Goal: Task Accomplishment & Management: Use online tool/utility

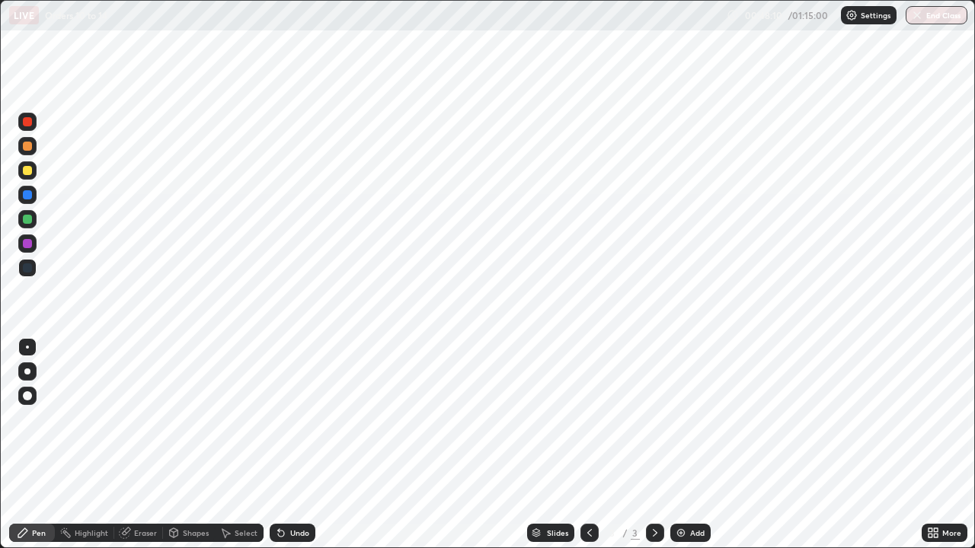
click at [953, 535] on div "More" at bounding box center [951, 533] width 19 height 8
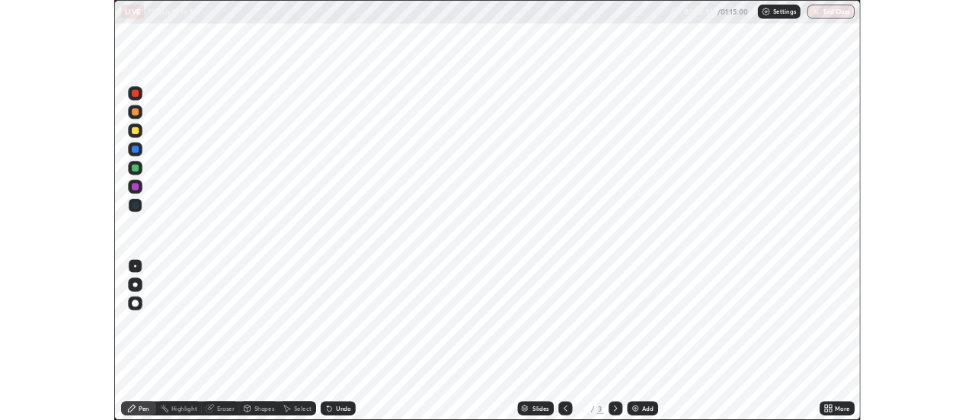
scroll to position [548, 975]
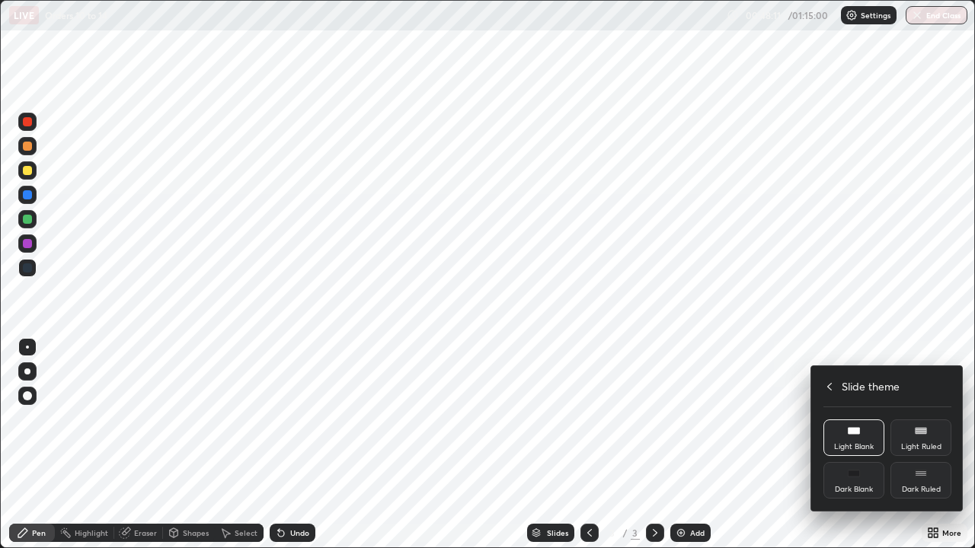
click at [831, 389] on icon at bounding box center [829, 387] width 5 height 8
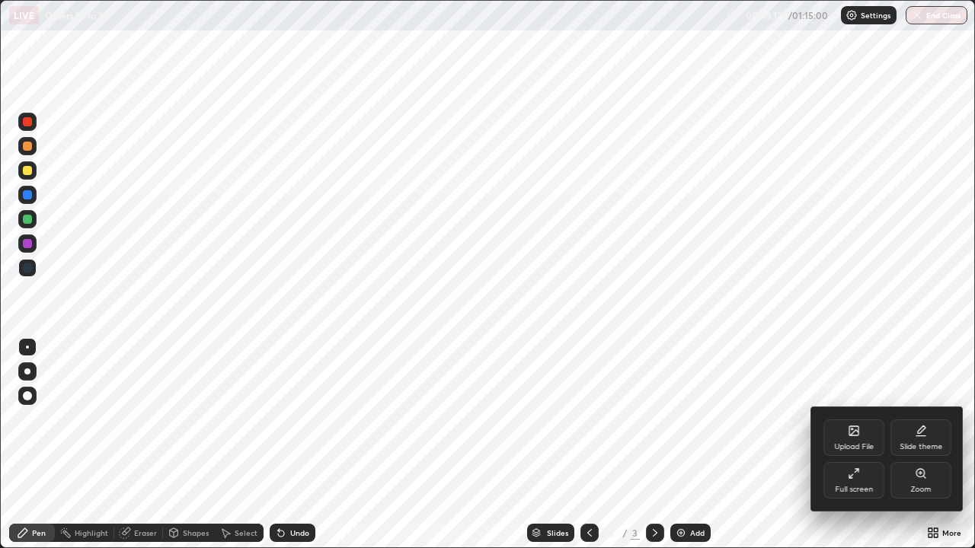
click at [849, 475] on icon at bounding box center [850, 476] width 3 height 3
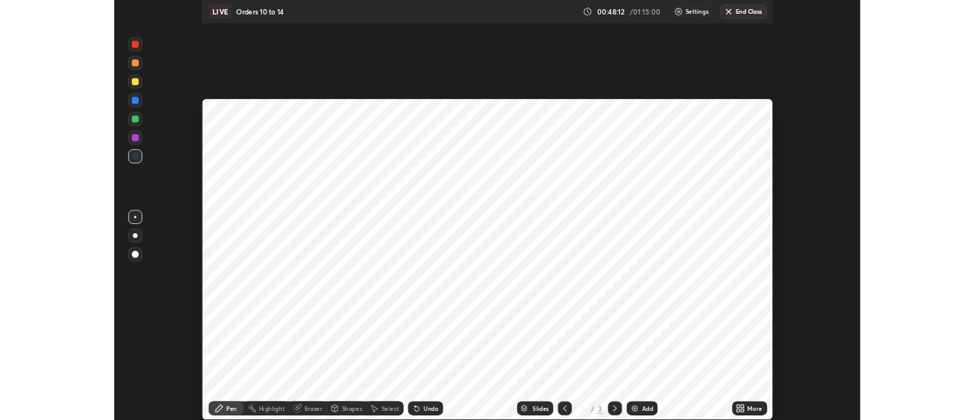
scroll to position [75740, 75185]
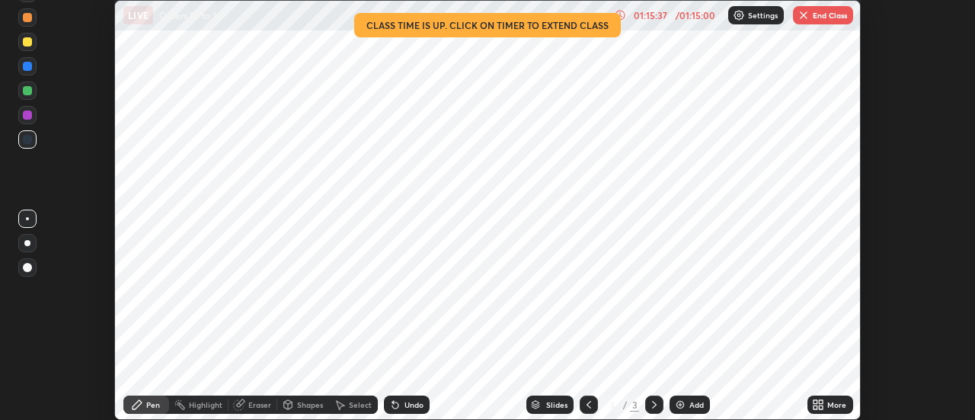
click at [834, 18] on button "End Class" at bounding box center [823, 15] width 60 height 18
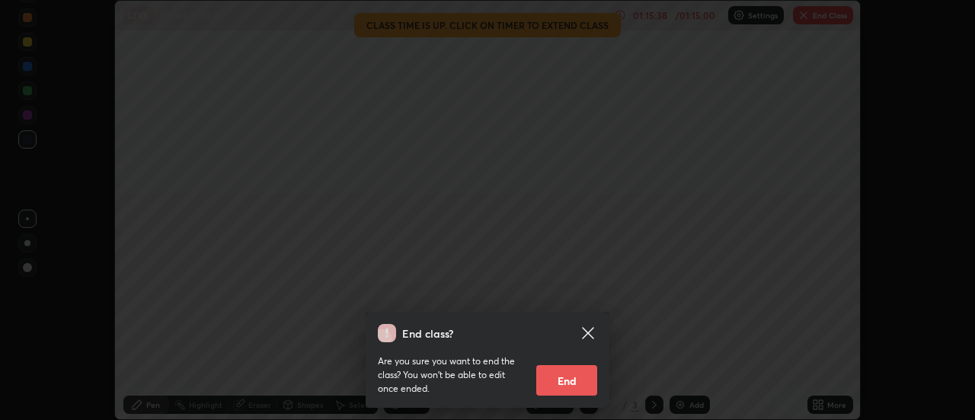
click at [569, 379] on button "End" at bounding box center [566, 380] width 61 height 30
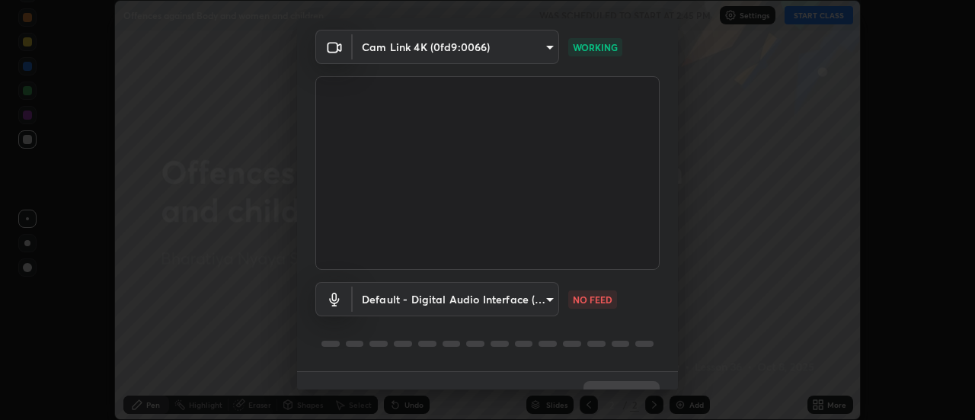
scroll to position [80, 0]
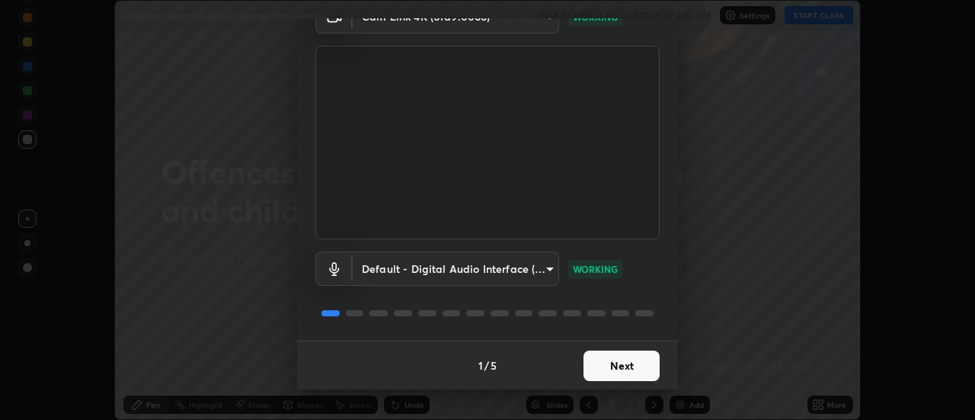
click at [615, 364] on button "Next" at bounding box center [621, 365] width 76 height 30
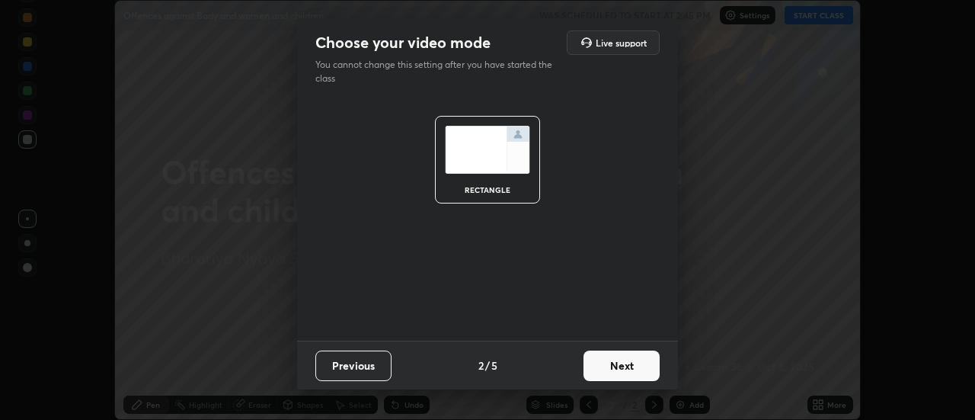
click at [615, 361] on button "Next" at bounding box center [621, 365] width 76 height 30
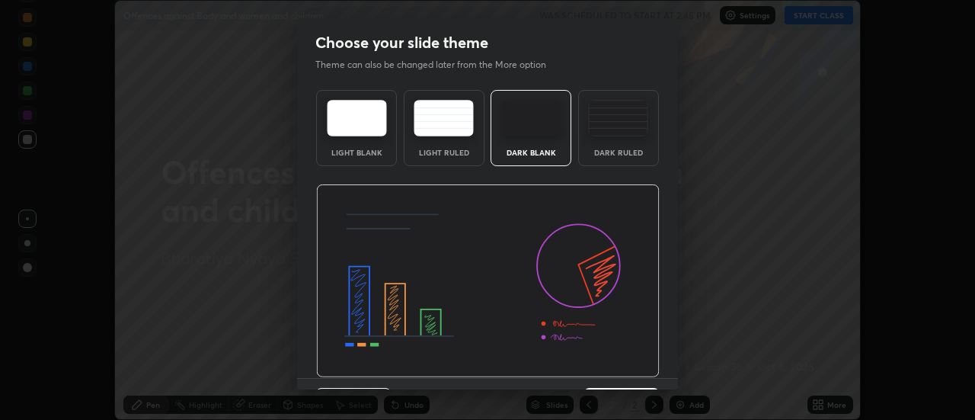
scroll to position [37, 0]
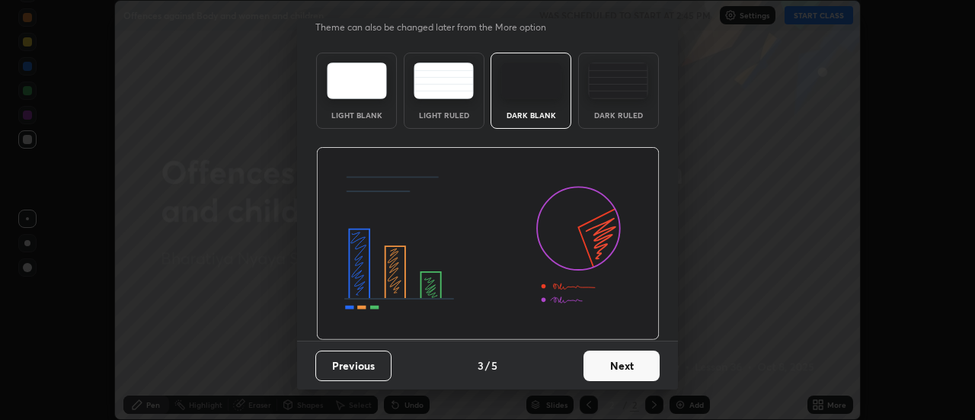
click at [612, 379] on button "Next" at bounding box center [621, 365] width 76 height 30
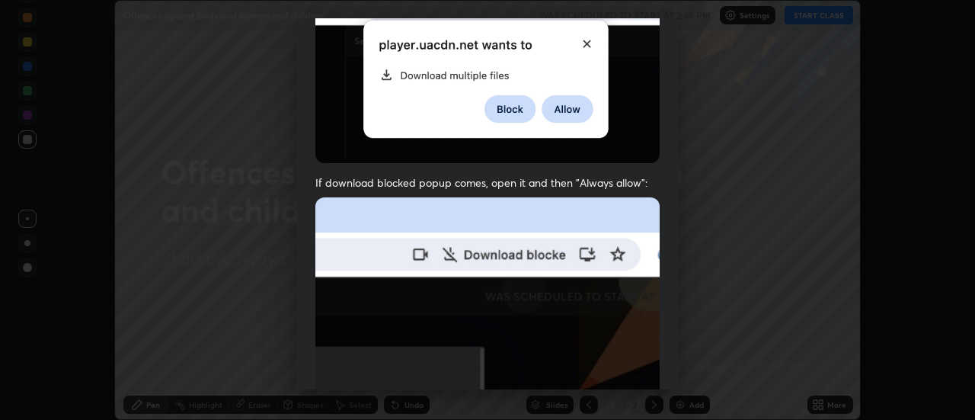
scroll to position [391, 0]
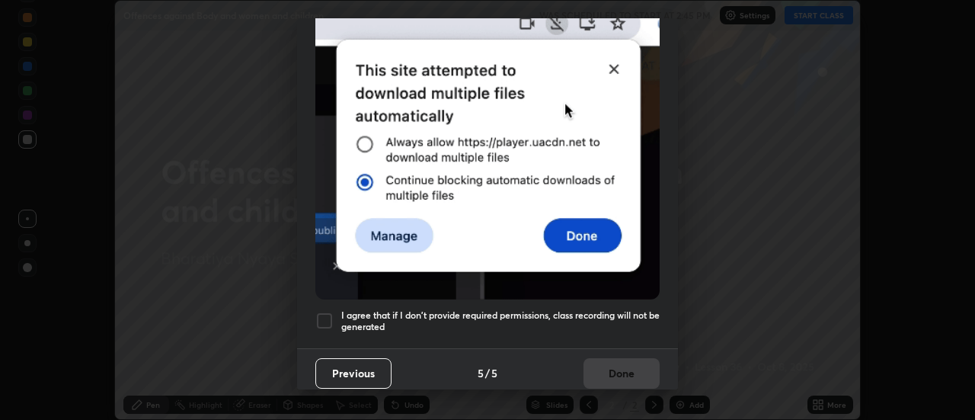
click at [574, 309] on h5 "I agree that if I don't provide required permissions, class recording will not …" at bounding box center [500, 321] width 318 height 24
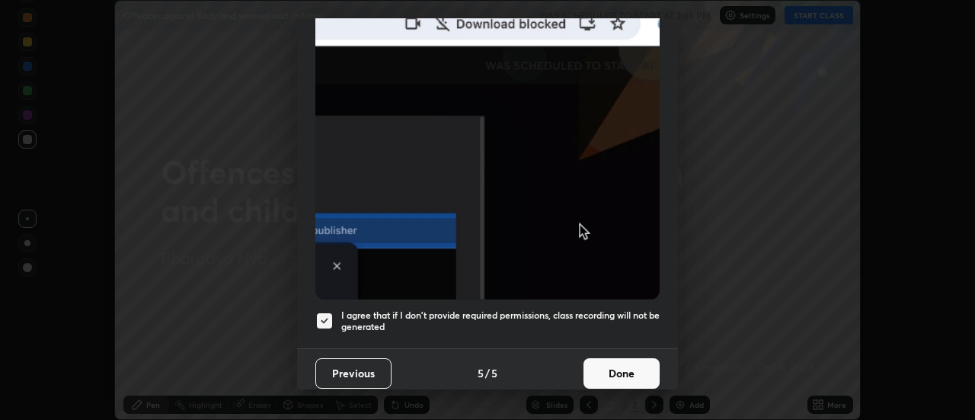
click at [611, 363] on button "Done" at bounding box center [621, 373] width 76 height 30
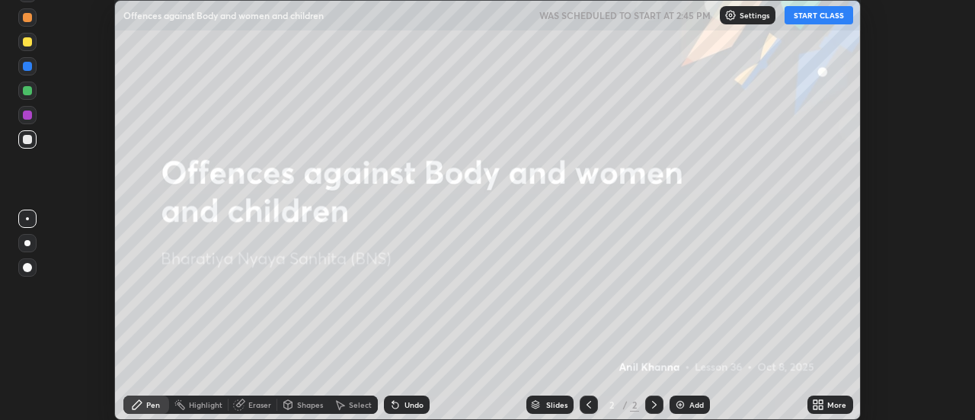
click at [823, 404] on icon at bounding box center [818, 404] width 12 height 12
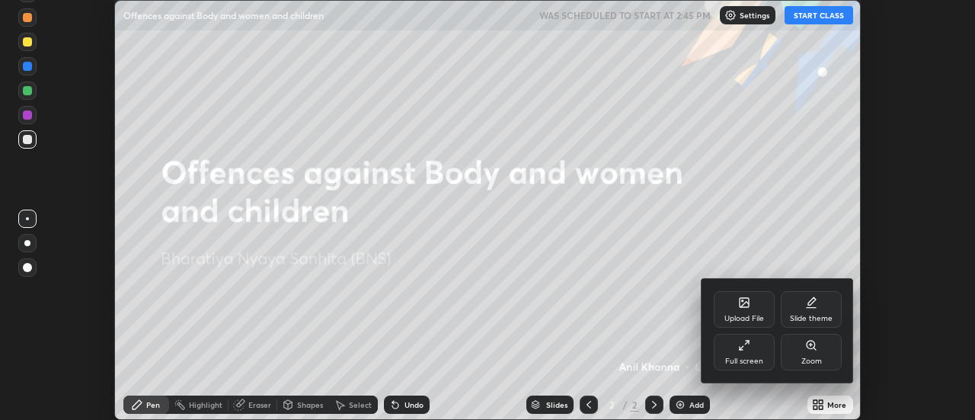
click at [807, 321] on div "Slide theme" at bounding box center [811, 319] width 43 height 8
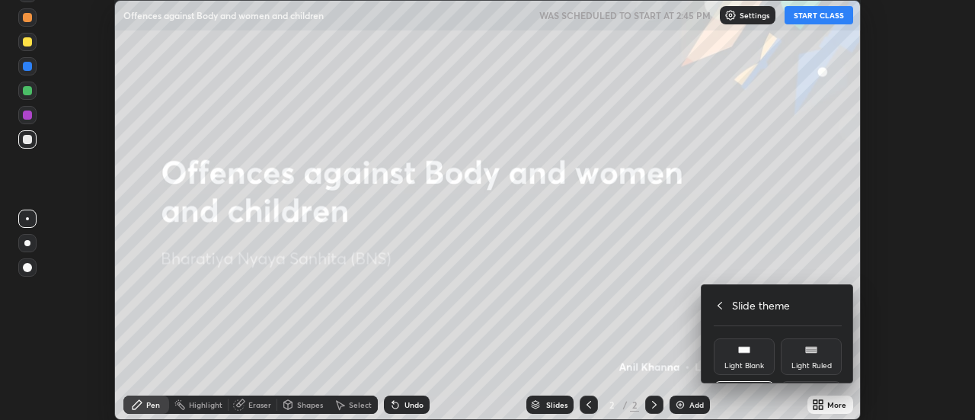
click at [744, 338] on div "Light Blank" at bounding box center [744, 356] width 61 height 37
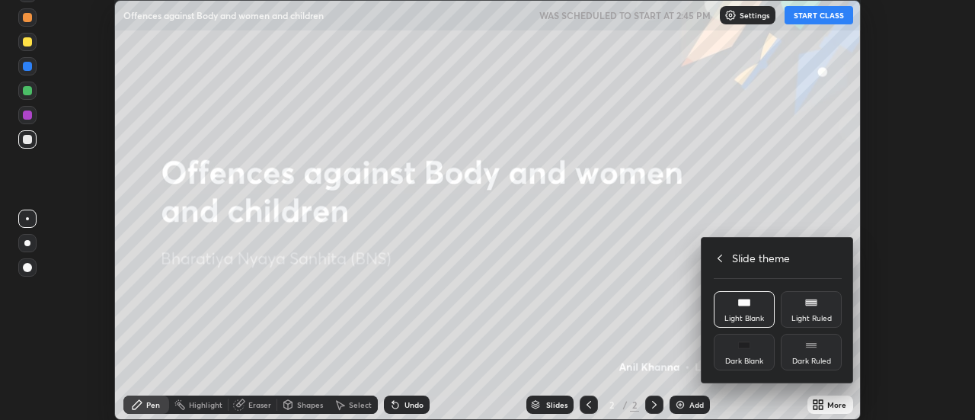
click at [695, 404] on div at bounding box center [487, 210] width 975 height 420
click at [696, 401] on div "Upload File Slide theme Full screen Zoom Slide theme Light Blank Light Ruled Da…" at bounding box center [487, 210] width 975 height 420
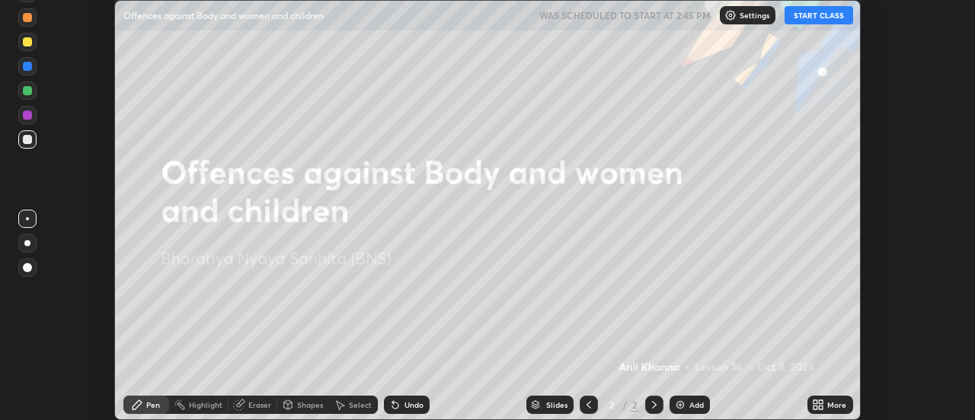
click at [695, 401] on div "Add" at bounding box center [696, 405] width 14 height 8
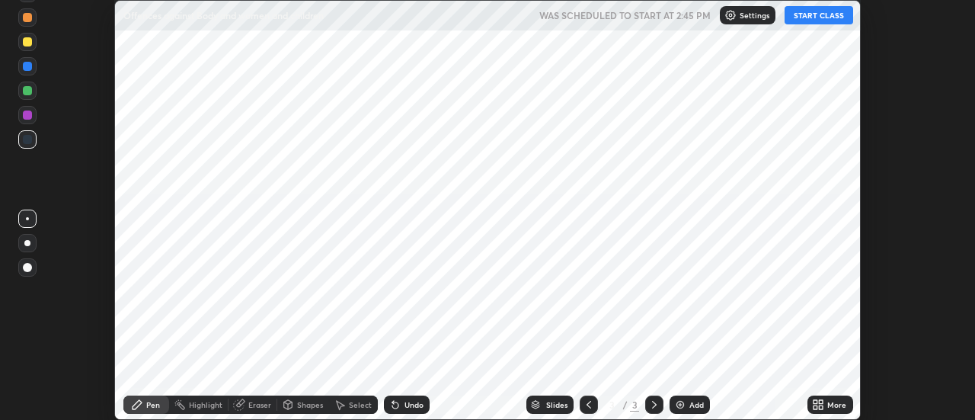
click at [808, 13] on button "START CLASS" at bounding box center [818, 15] width 69 height 18
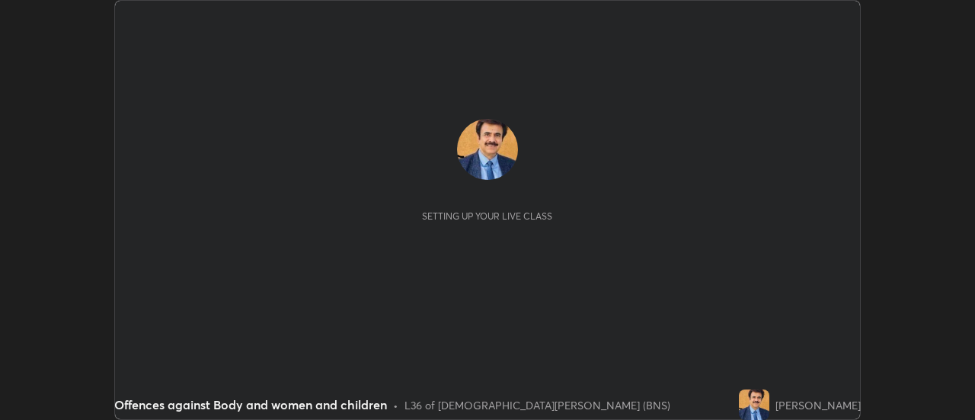
scroll to position [420, 974]
